Goal: Find specific page/section: Find specific page/section

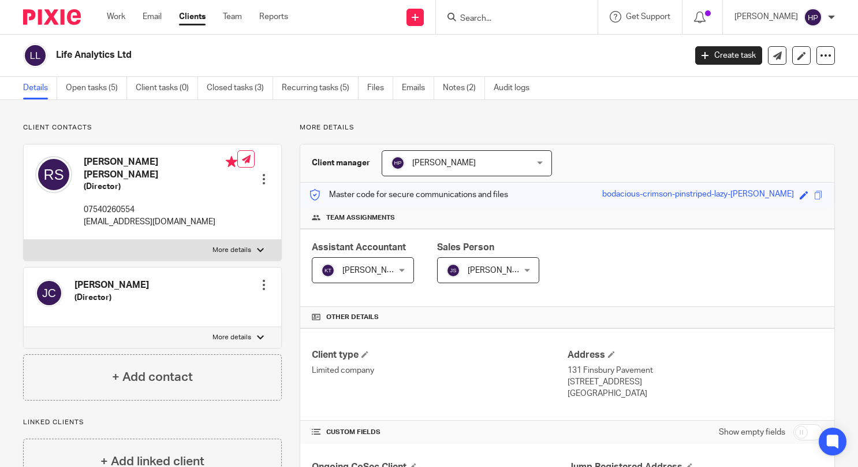
click at [518, 18] on input "Search" at bounding box center [511, 19] width 104 height 10
type input "muba limited"
click button "submit" at bounding box center [0, 0] width 0 height 0
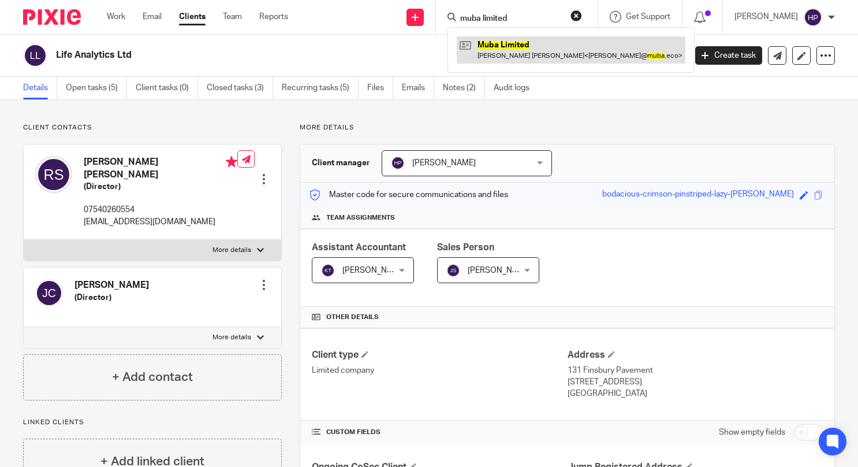
click at [527, 59] on link at bounding box center [571, 49] width 229 height 27
